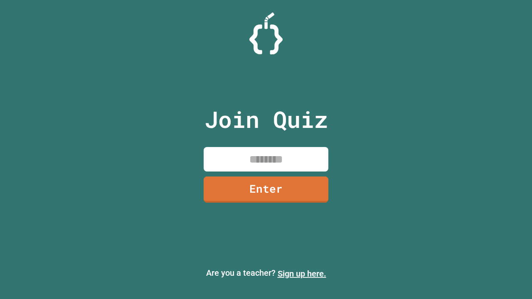
click at [302, 274] on link "Sign up here." at bounding box center [302, 274] width 49 height 10
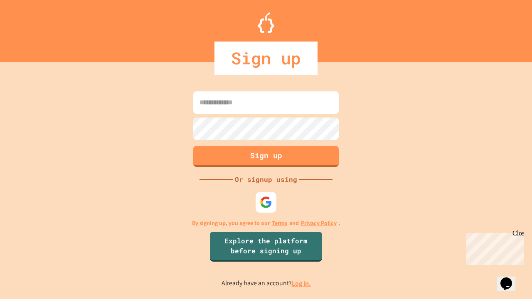
click at [302, 284] on link "Log in." at bounding box center [301, 283] width 19 height 9
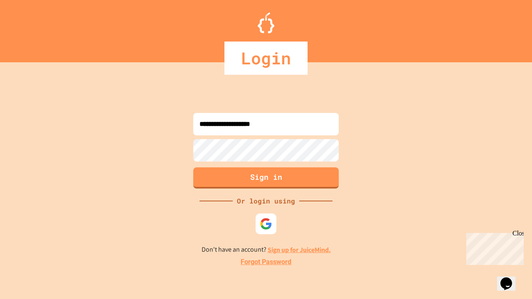
type input "**********"
